Goal: Find specific page/section: Find specific page/section

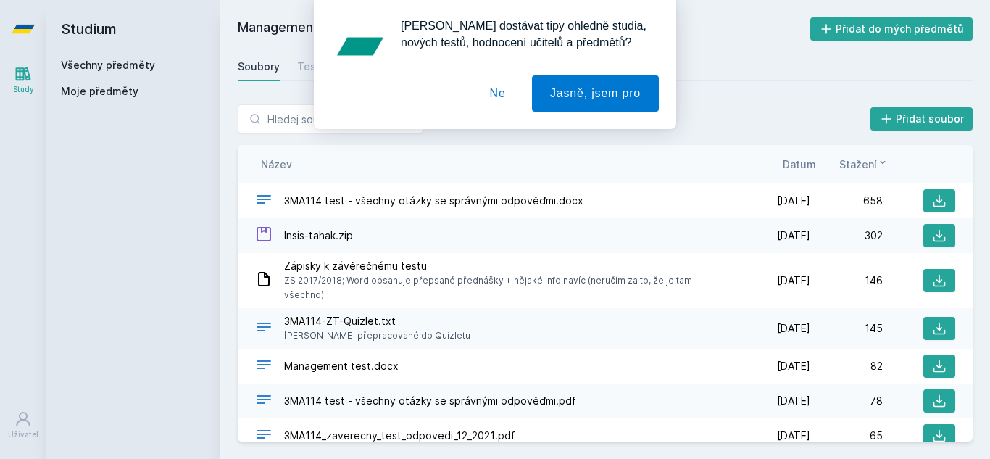
click at [24, 75] on div "[PERSON_NAME] dostávat tipy ohledně studia, nových testů, hodnocení učitelů a p…" at bounding box center [495, 64] width 990 height 129
click at [67, 71] on div "[PERSON_NAME] dostávat tipy ohledně studia, nových testů, hodnocení učitelů a p…" at bounding box center [495, 64] width 990 height 129
click at [490, 96] on button "Ne" at bounding box center [498, 93] width 52 height 36
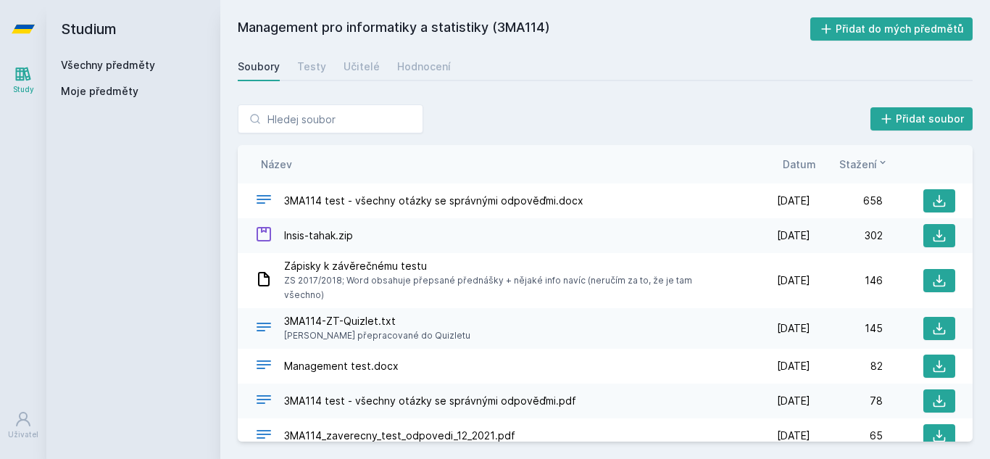
click at [146, 68] on link "Všechny předměty" at bounding box center [108, 65] width 94 height 12
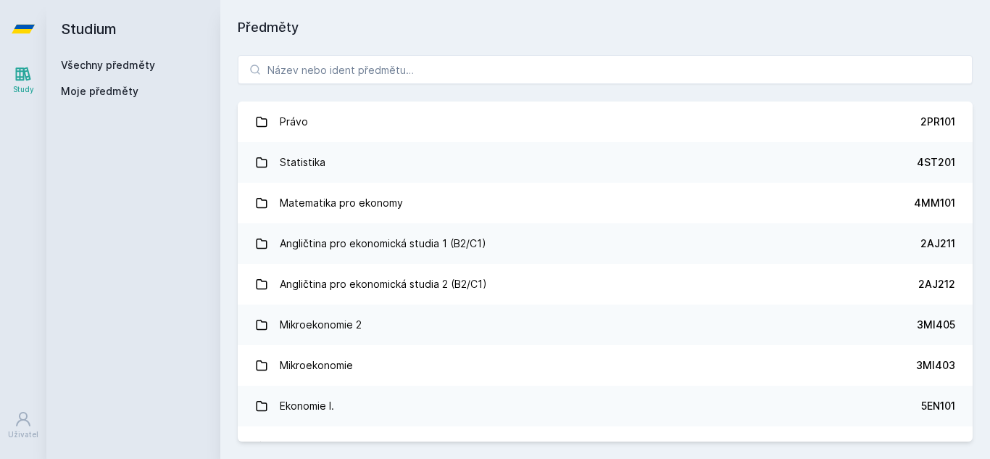
click at [146, 68] on link "Všechny předměty" at bounding box center [108, 65] width 94 height 12
click at [344, 76] on input "search" at bounding box center [605, 69] width 735 height 29
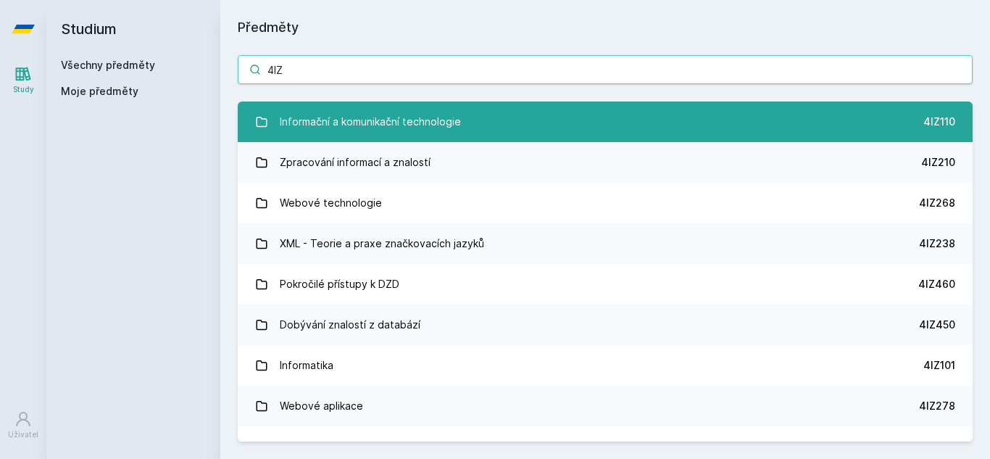
type input "4IZ"
click at [428, 120] on div "Informační a komunikační technologie" at bounding box center [370, 121] width 181 height 29
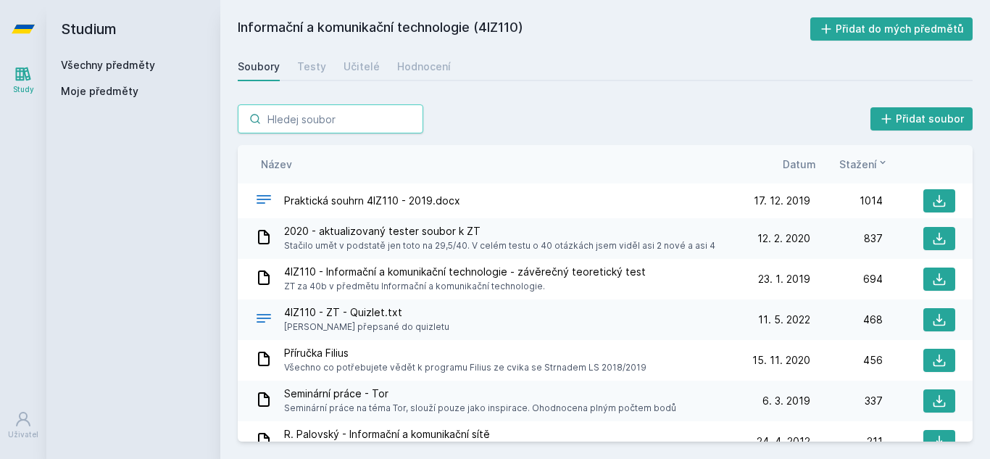
click at [358, 121] on input "search" at bounding box center [330, 118] width 185 height 29
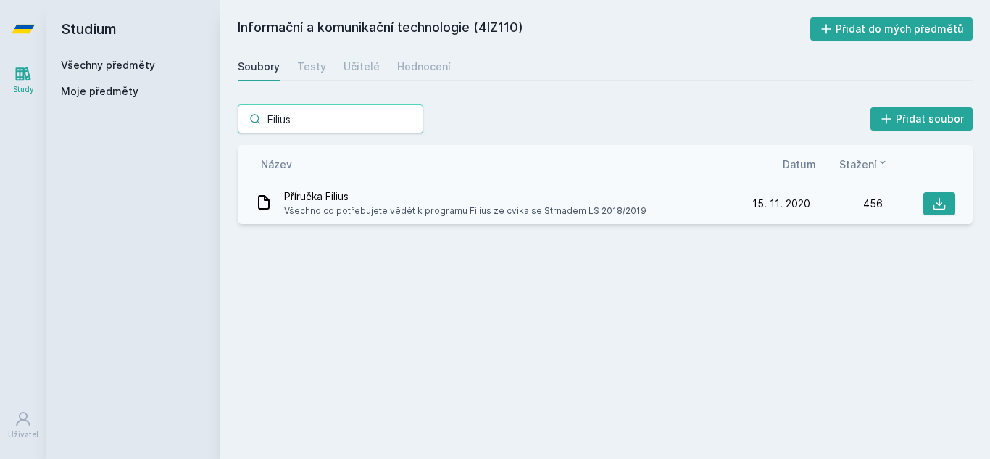
type input "Filius"
click at [364, 201] on span "Příručka Filius" at bounding box center [465, 196] width 362 height 14
click at [316, 194] on span "Příručka Filius" at bounding box center [465, 196] width 362 height 14
click at [938, 202] on icon at bounding box center [939, 203] width 14 height 14
